Goal: Navigation & Orientation: Find specific page/section

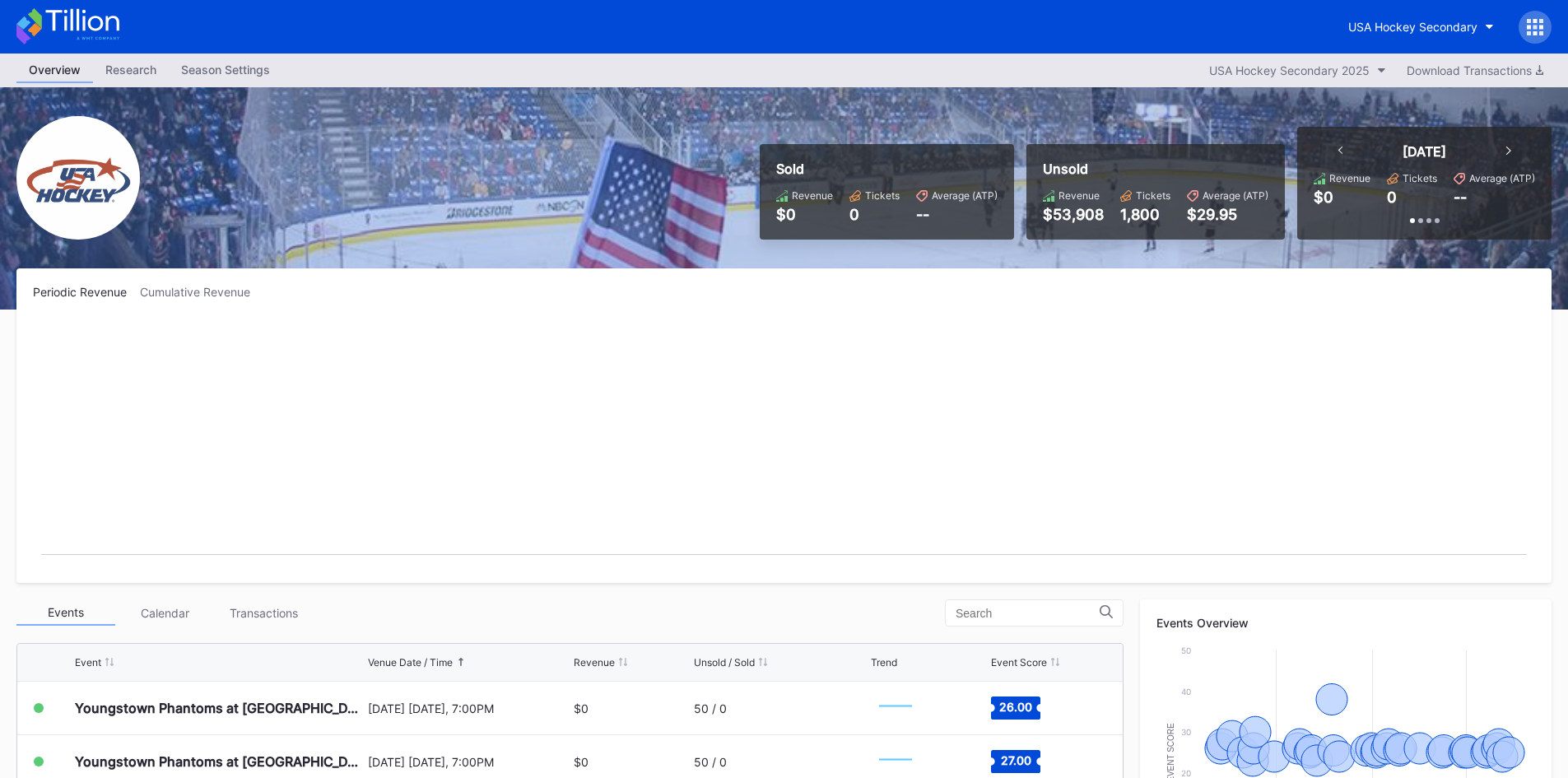
click at [139, 70] on div "Research" at bounding box center [131, 69] width 75 height 24
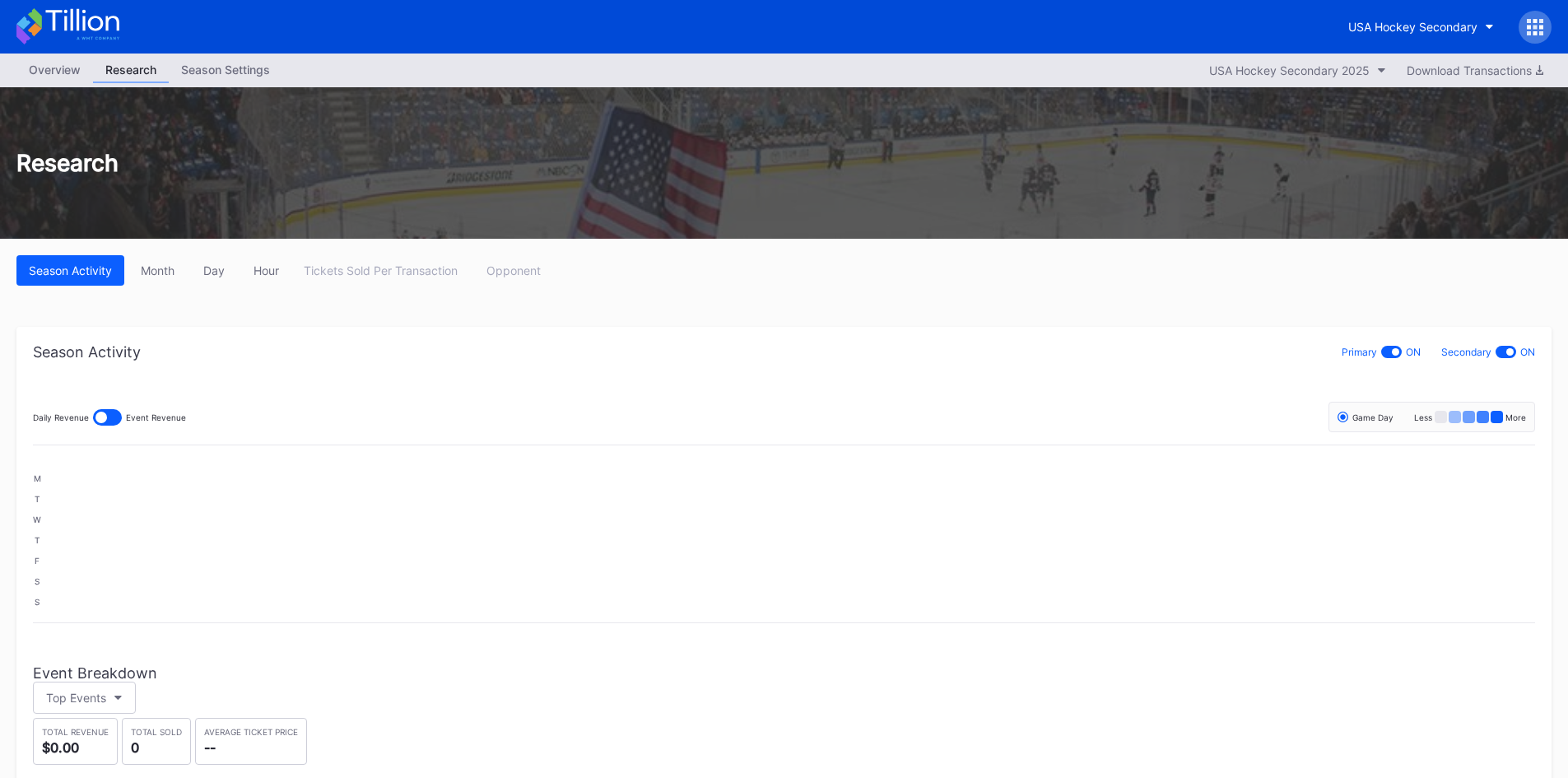
click at [56, 67] on div "Overview" at bounding box center [54, 69] width 76 height 24
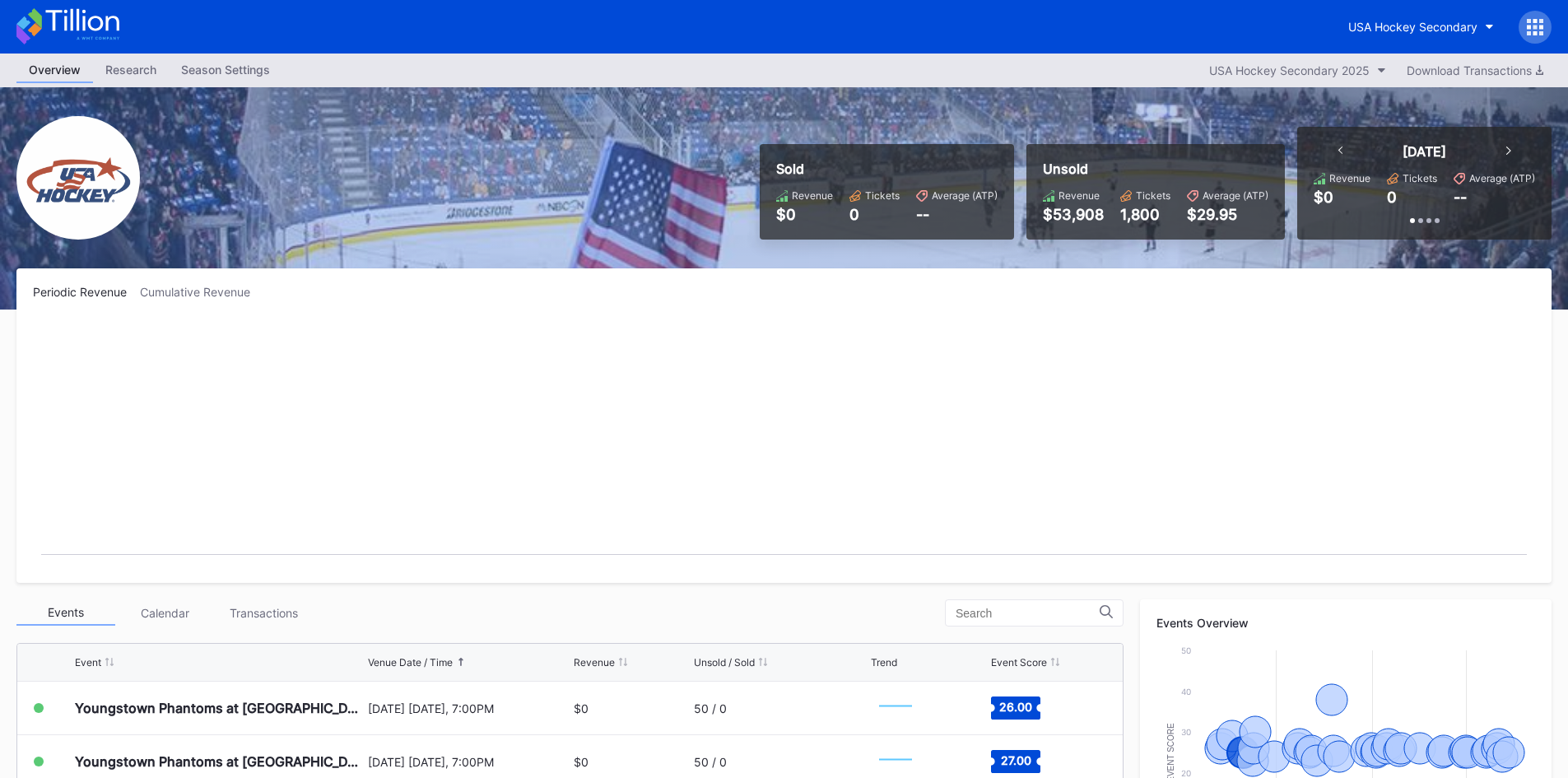
click at [190, 70] on div "Season Settings" at bounding box center [225, 69] width 114 height 24
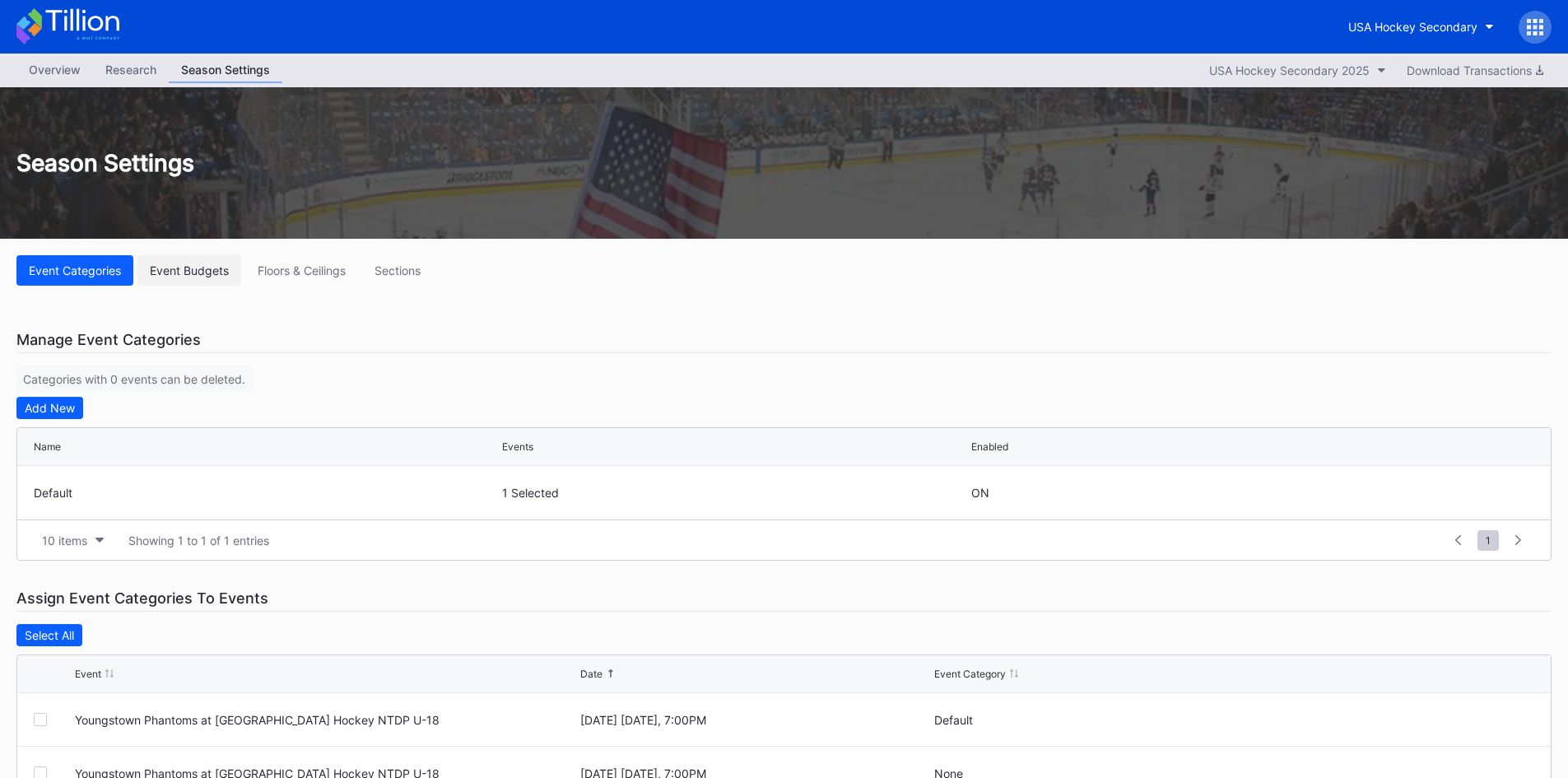
click at [185, 279] on button "Event Budgets" at bounding box center [189, 270] width 104 height 31
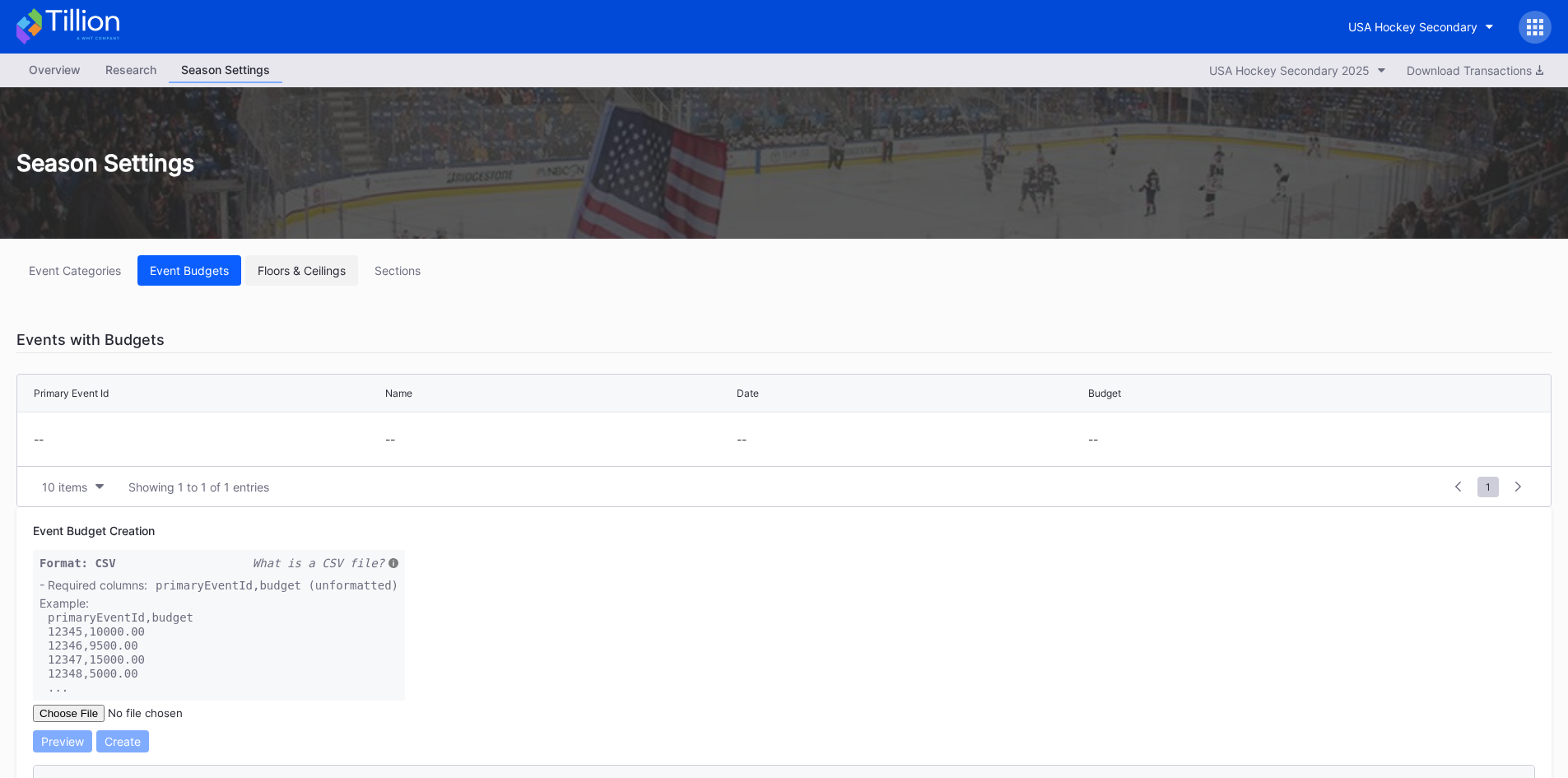
click at [302, 273] on div "Floors & Ceilings" at bounding box center [301, 270] width 88 height 14
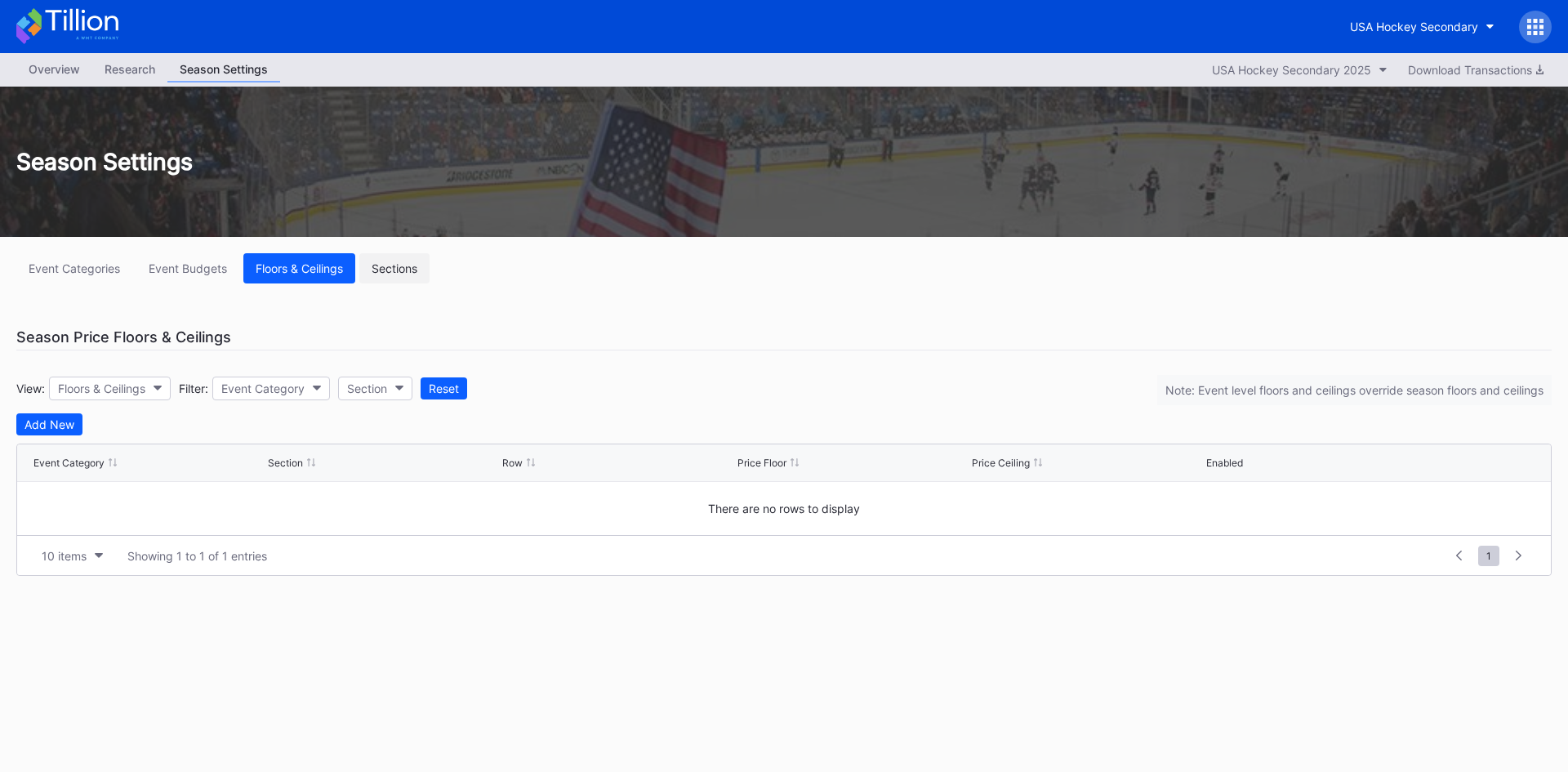
click at [401, 273] on div "Sections" at bounding box center [394, 268] width 46 height 14
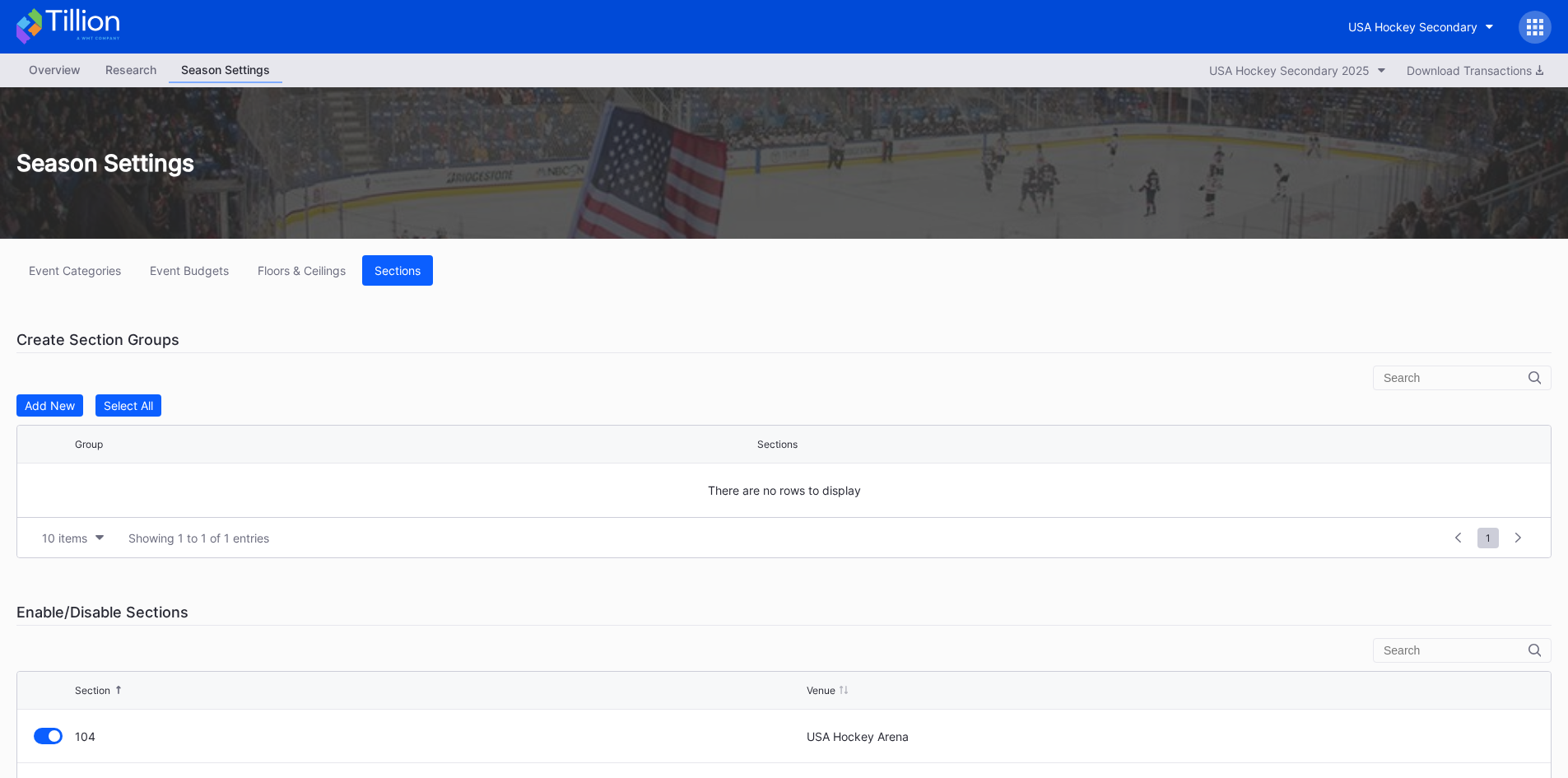
click at [74, 72] on div "Overview" at bounding box center [54, 69] width 76 height 24
